Goal: Task Accomplishment & Management: Manage account settings

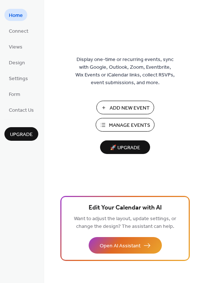
click at [139, 126] on span "Manage Events" at bounding box center [129, 126] width 41 height 8
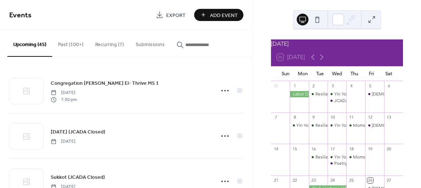
click at [106, 43] on button "Recurring (7)" at bounding box center [109, 43] width 40 height 26
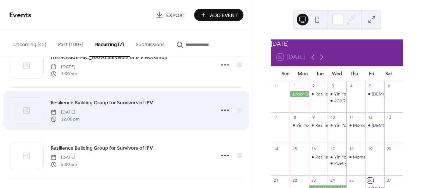
scroll to position [37, 0]
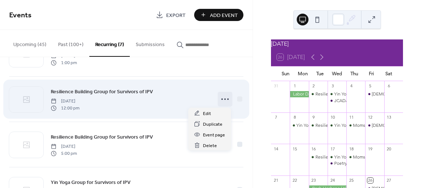
click at [222, 97] on icon at bounding box center [225, 99] width 12 height 12
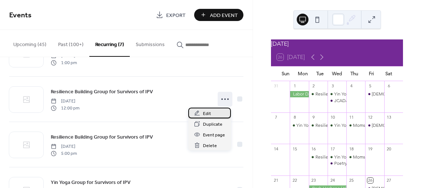
click at [212, 111] on div "Edit" at bounding box center [209, 112] width 43 height 11
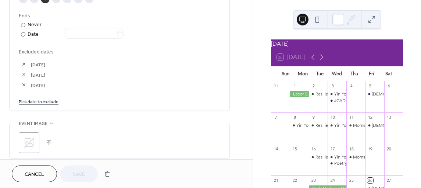
scroll to position [405, 0]
click at [48, 98] on link "Pick date to exclude" at bounding box center [39, 101] width 40 height 8
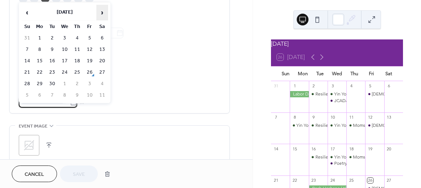
click at [102, 12] on span "›" at bounding box center [102, 12] width 11 height 15
click at [53, 70] on td "21" at bounding box center [52, 72] width 12 height 11
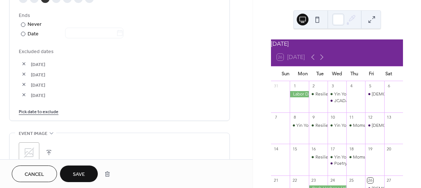
click at [80, 173] on span "Save" at bounding box center [79, 174] width 12 height 8
